Goal: Information Seeking & Learning: Learn about a topic

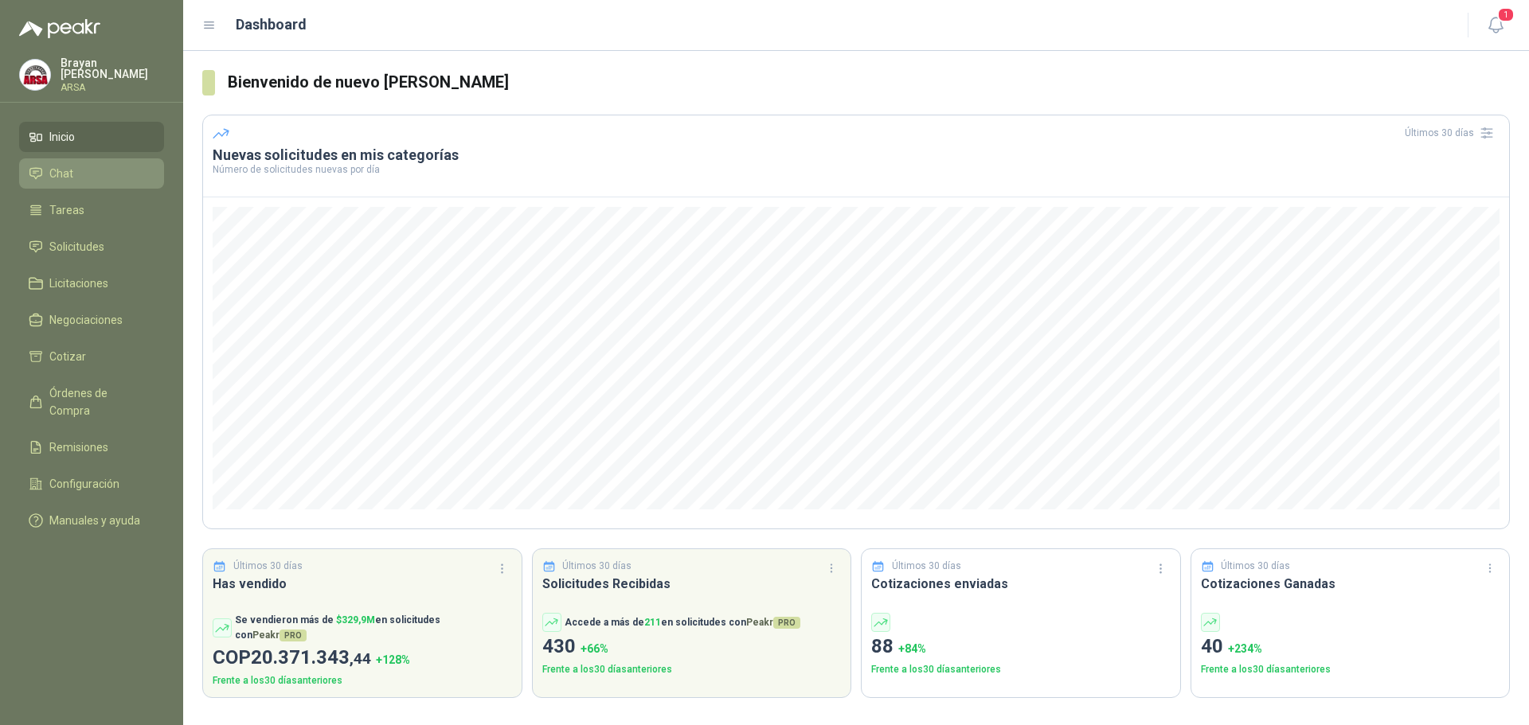
click at [66, 167] on span "Chat" at bounding box center [61, 174] width 24 height 18
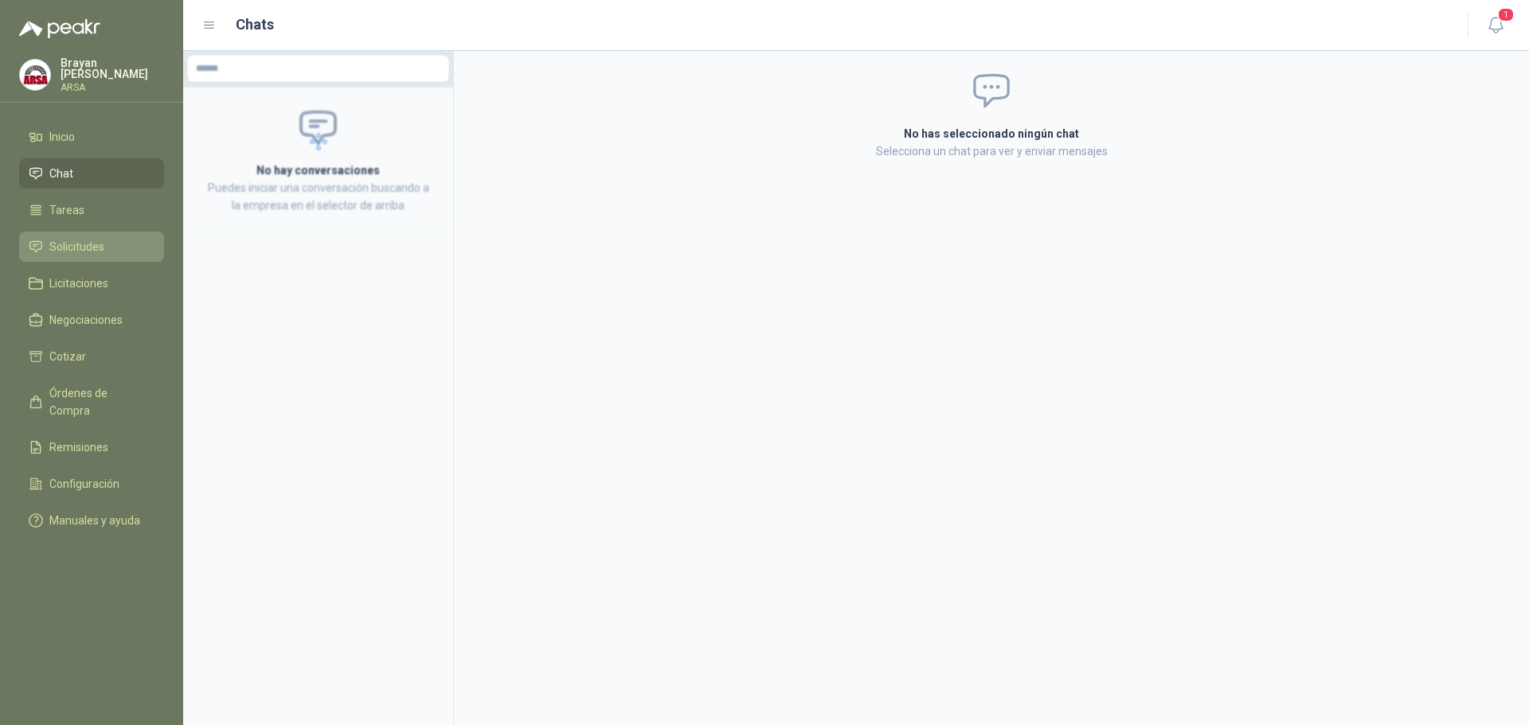
click at [74, 247] on span "Solicitudes" at bounding box center [76, 247] width 55 height 18
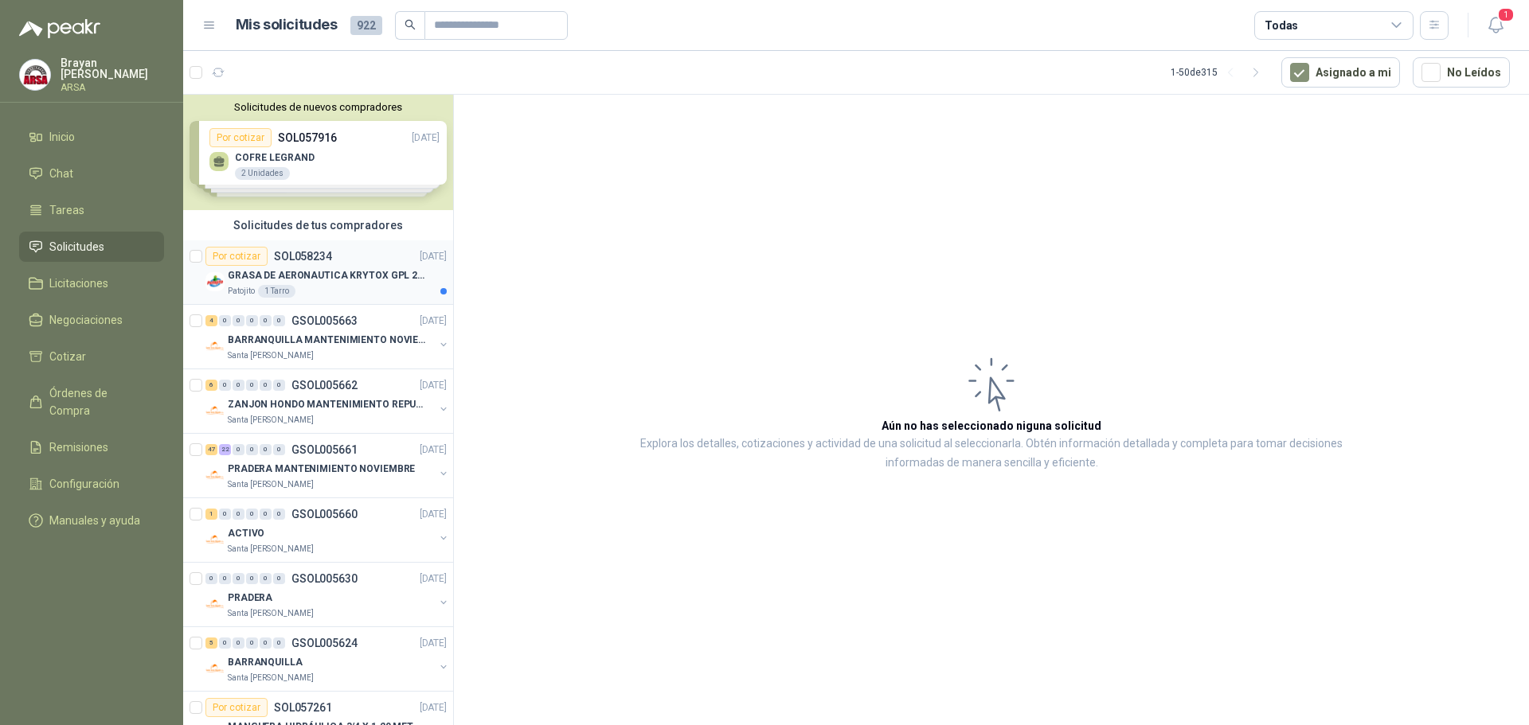
click at [330, 275] on p "GRASA DE AERONAUTICA KRYTOX GPL 207 (SE ADJUNTA IMAGEN DE REFERENCIA)" at bounding box center [327, 275] width 198 height 15
